Goal: Navigation & Orientation: Find specific page/section

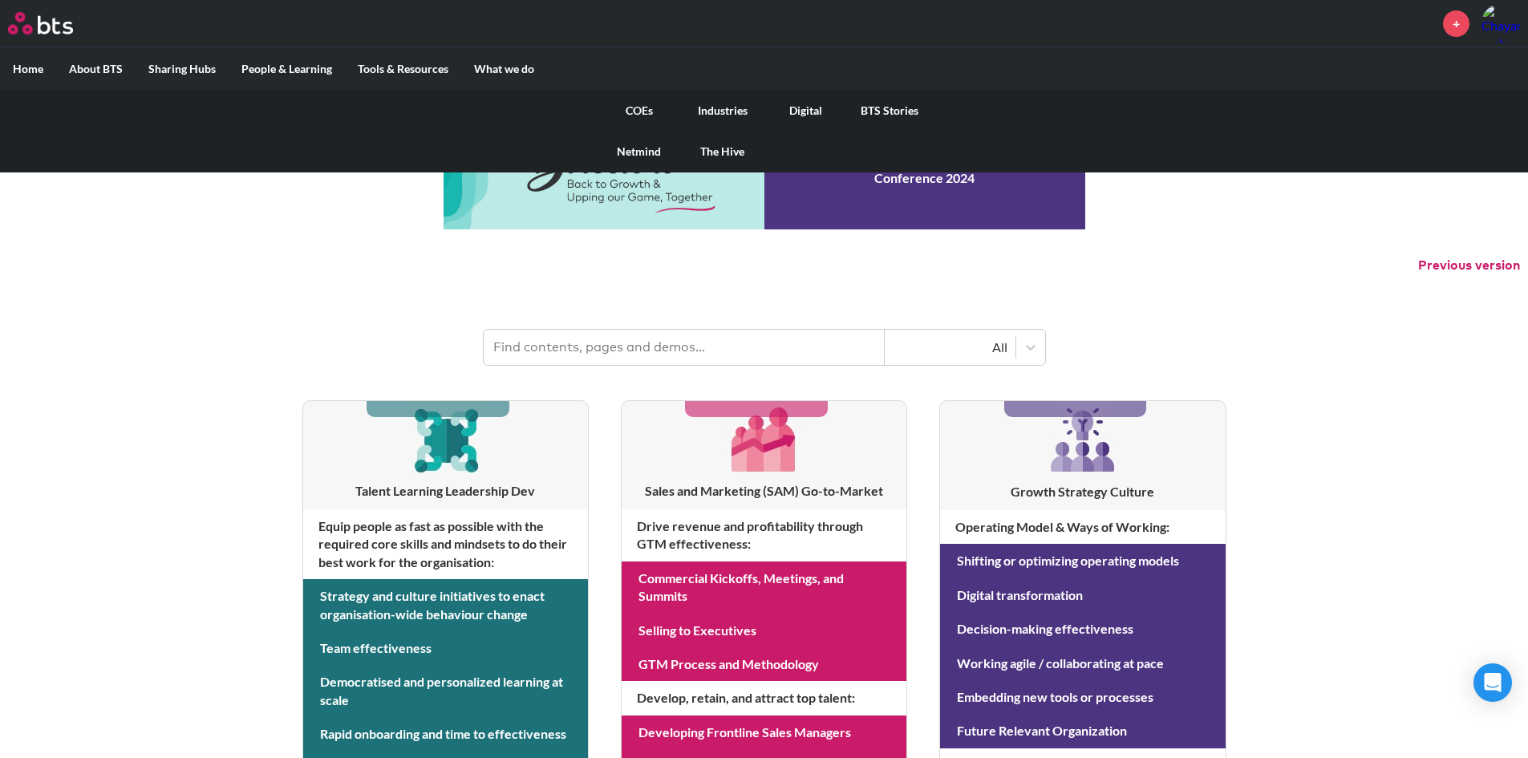
click at [874, 112] on link "BTS Stories" at bounding box center [889, 111] width 83 height 42
click at [526, 64] on label "What we do" at bounding box center [504, 69] width 86 height 42
click at [0, 0] on input "What we do" at bounding box center [0, 0] width 0 height 0
click at [891, 109] on link "BTS Stories" at bounding box center [889, 111] width 83 height 42
